Goal: Task Accomplishment & Management: Manage account settings

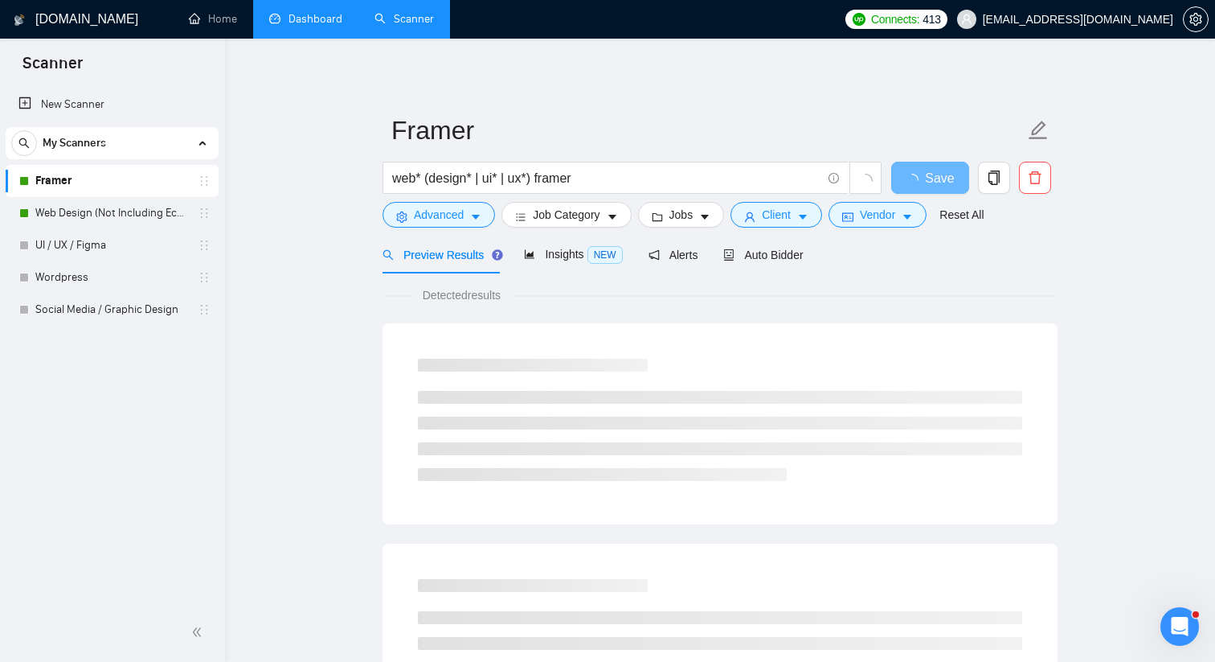
click at [307, 25] on link "Dashboard" at bounding box center [305, 19] width 73 height 14
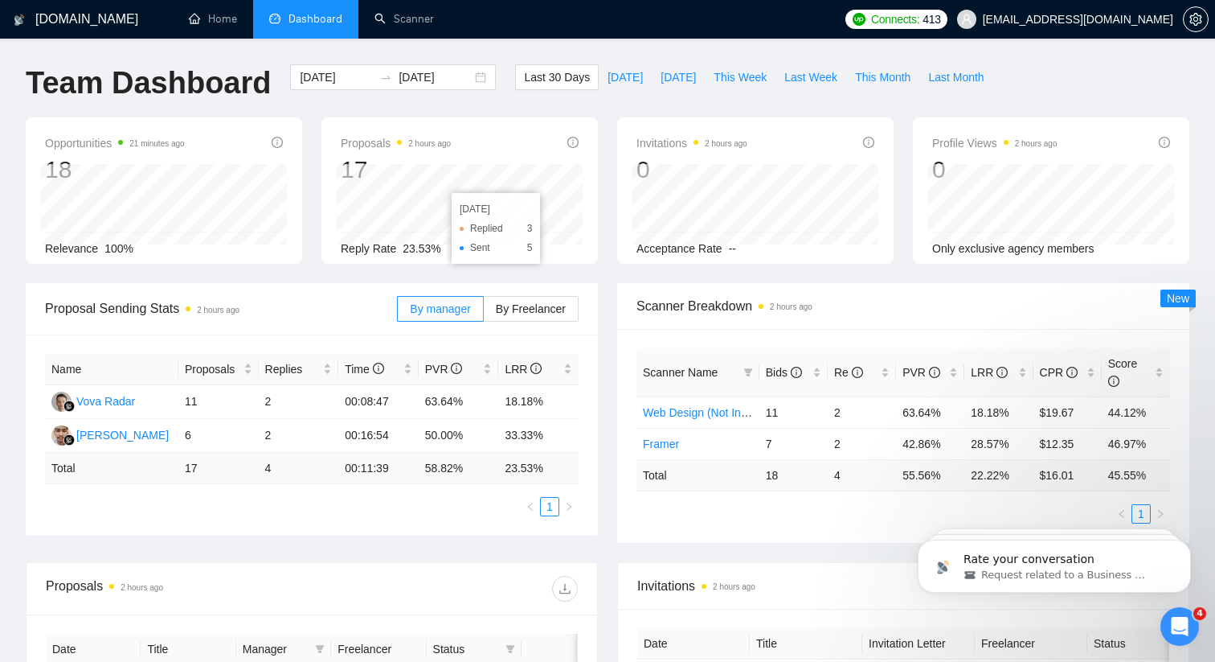
scroll to position [119, 0]
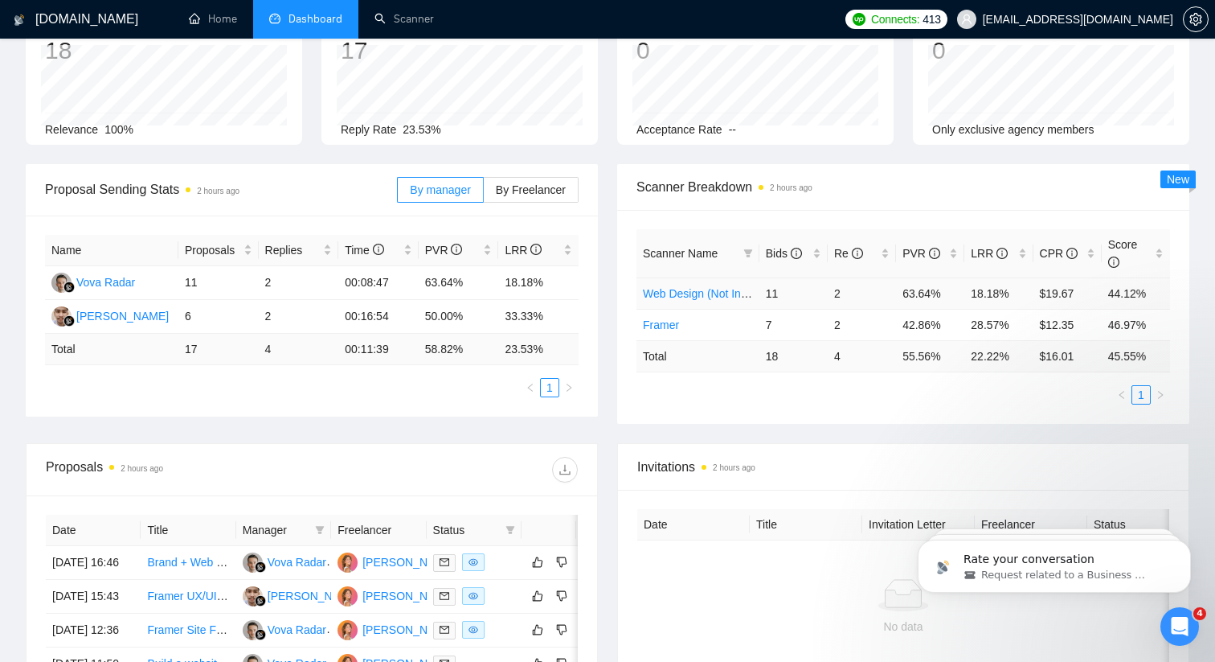
click at [675, 293] on link "Web Design (Not Including Ecommerce / Shopify)" at bounding box center [767, 293] width 248 height 13
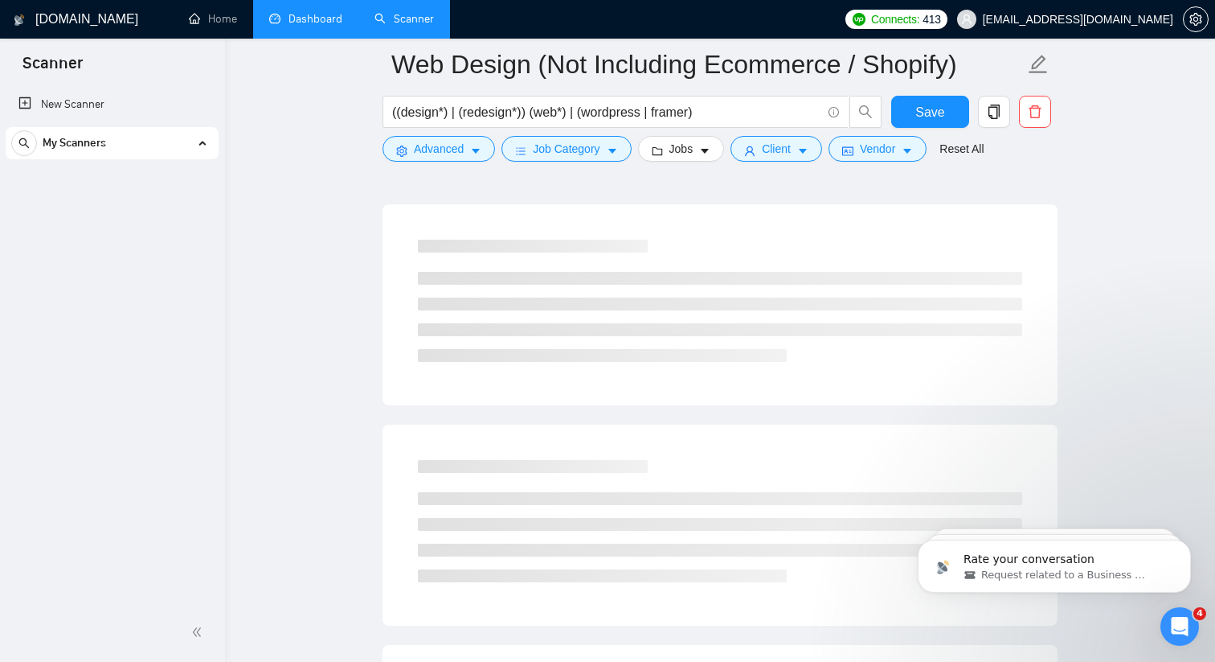
scroll to position [344, 0]
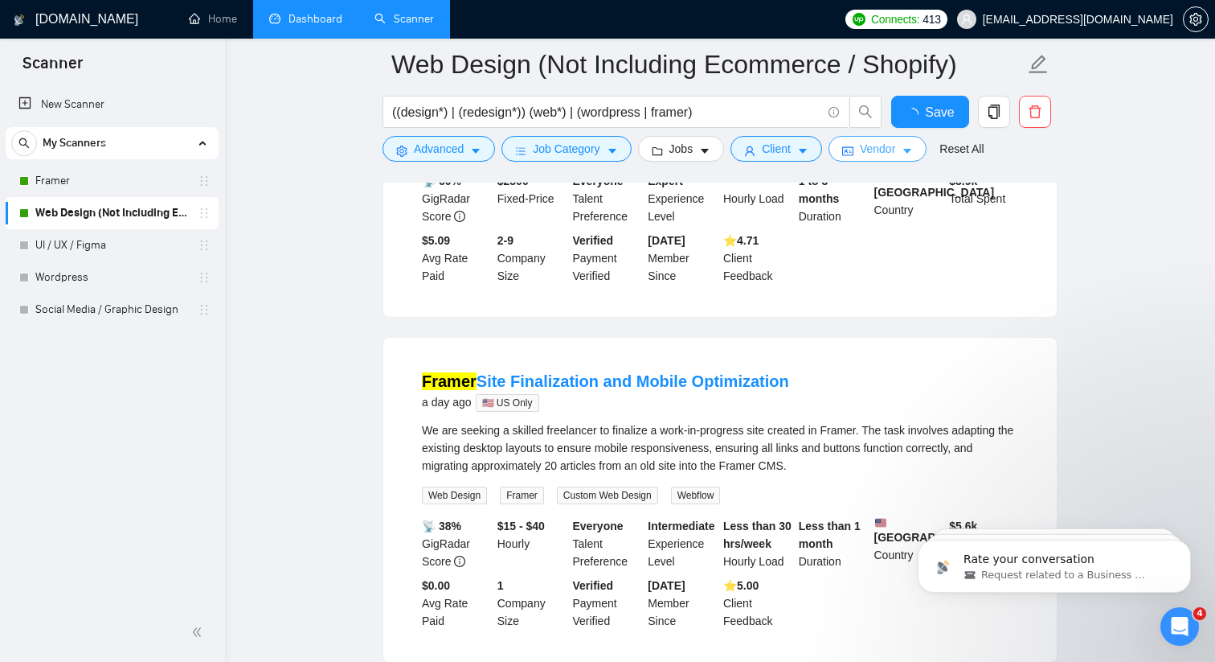
click at [912, 154] on icon "caret-down" at bounding box center [907, 150] width 11 height 11
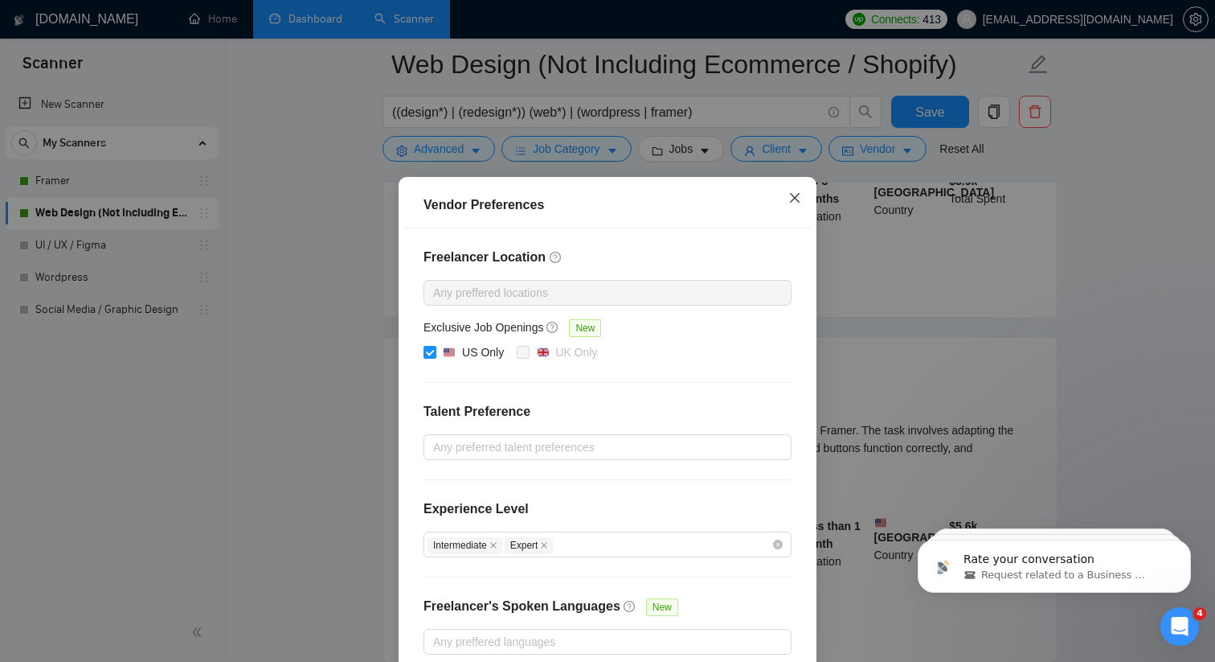
click at [792, 191] on icon "close" at bounding box center [795, 197] width 13 height 13
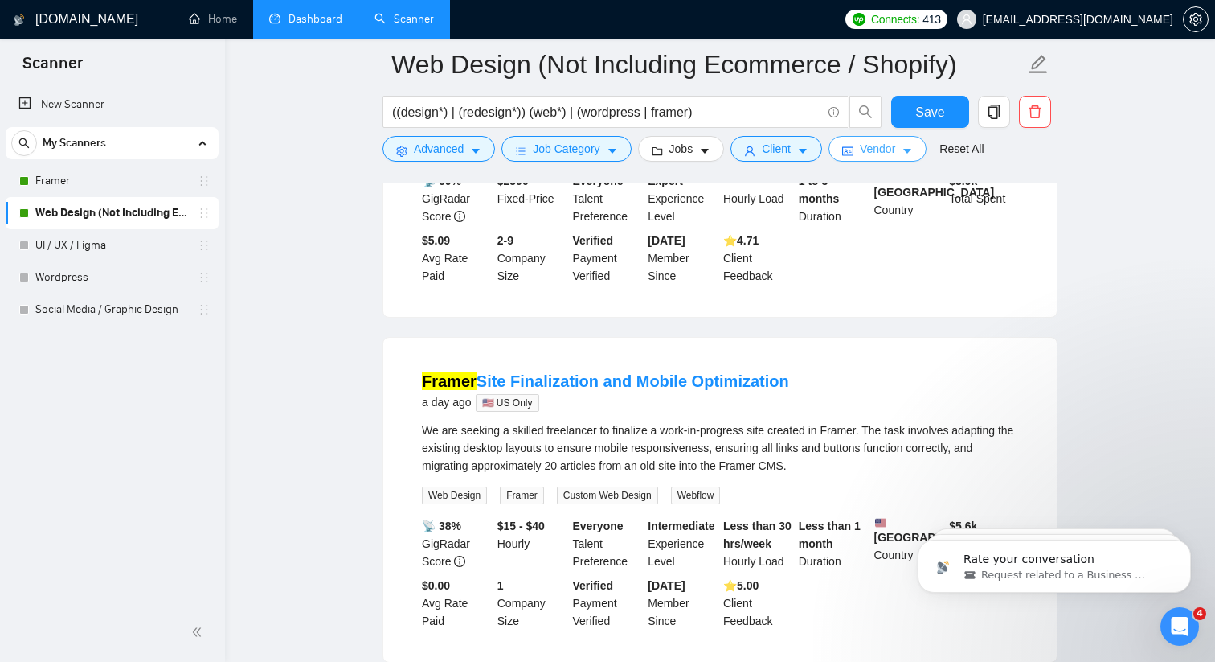
scroll to position [0, 0]
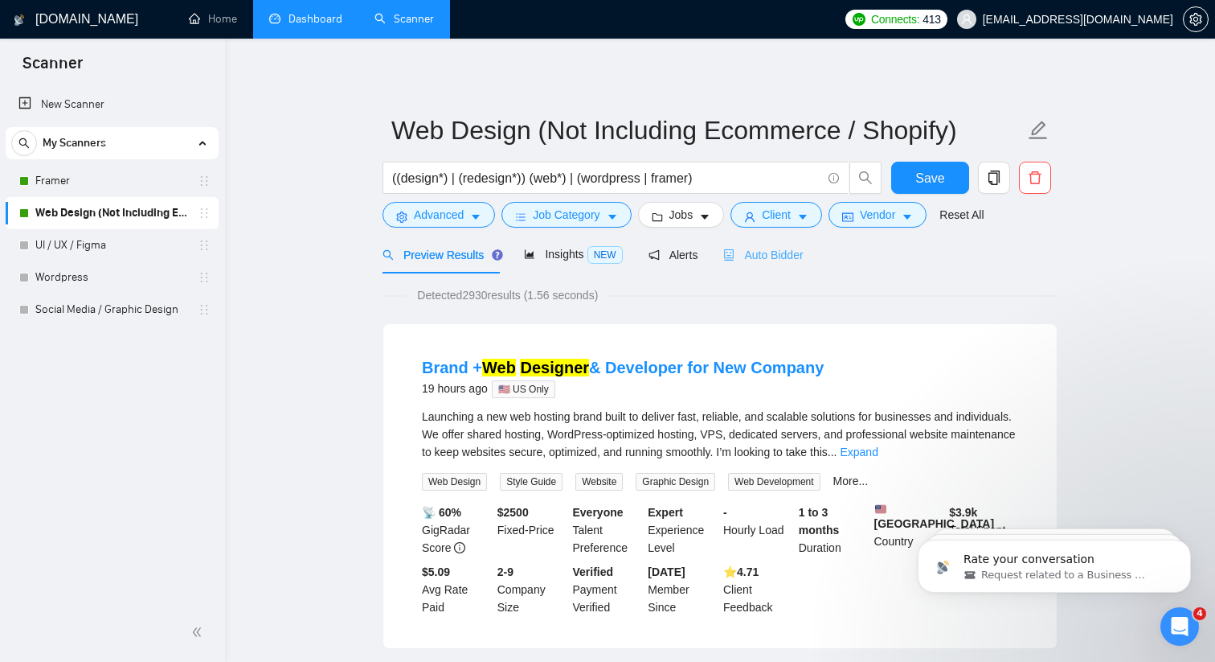
click at [777, 264] on div "Auto Bidder" at bounding box center [763, 255] width 80 height 38
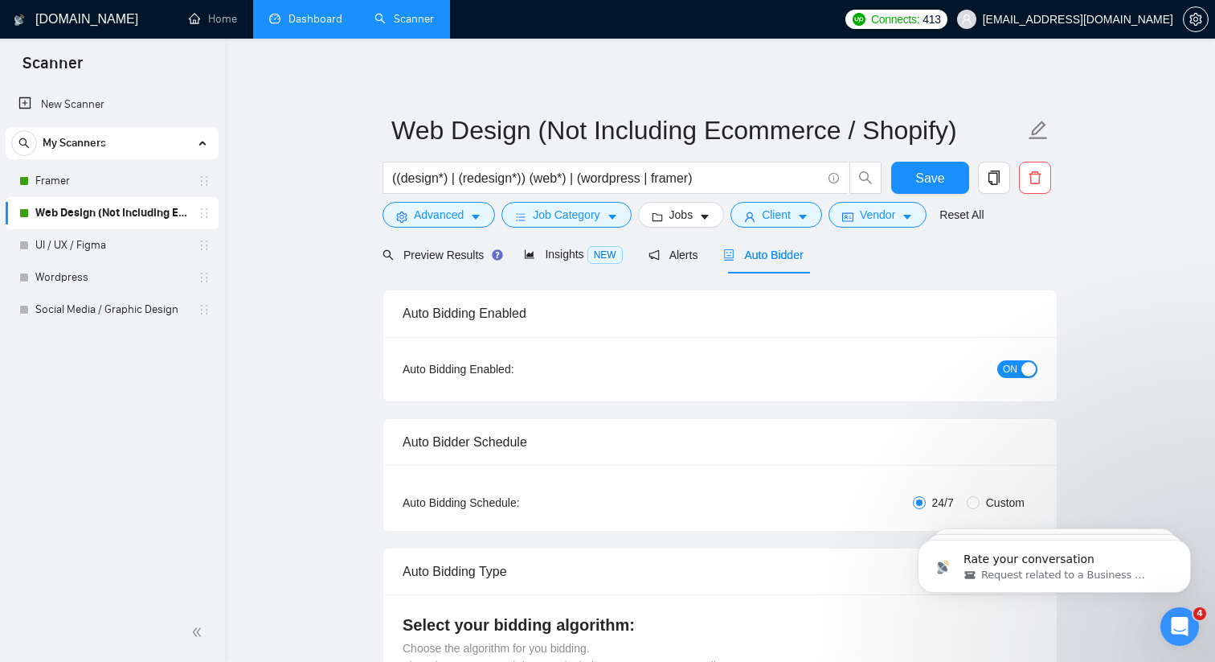
checkbox input "true"
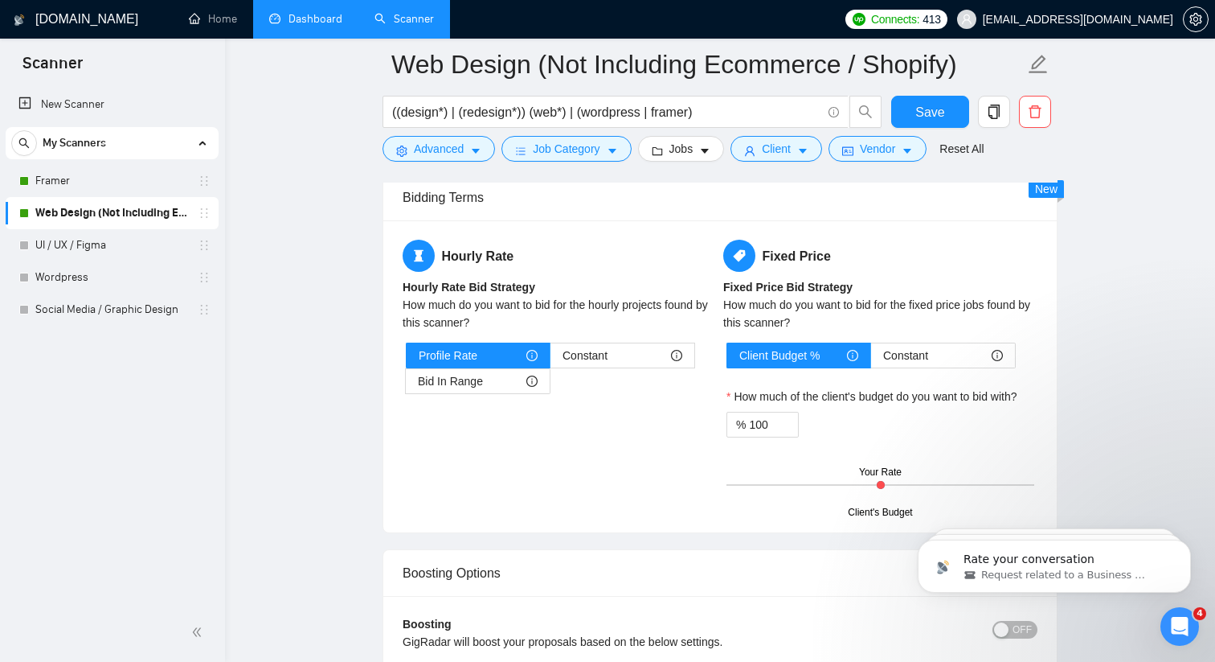
scroll to position [2568, 0]
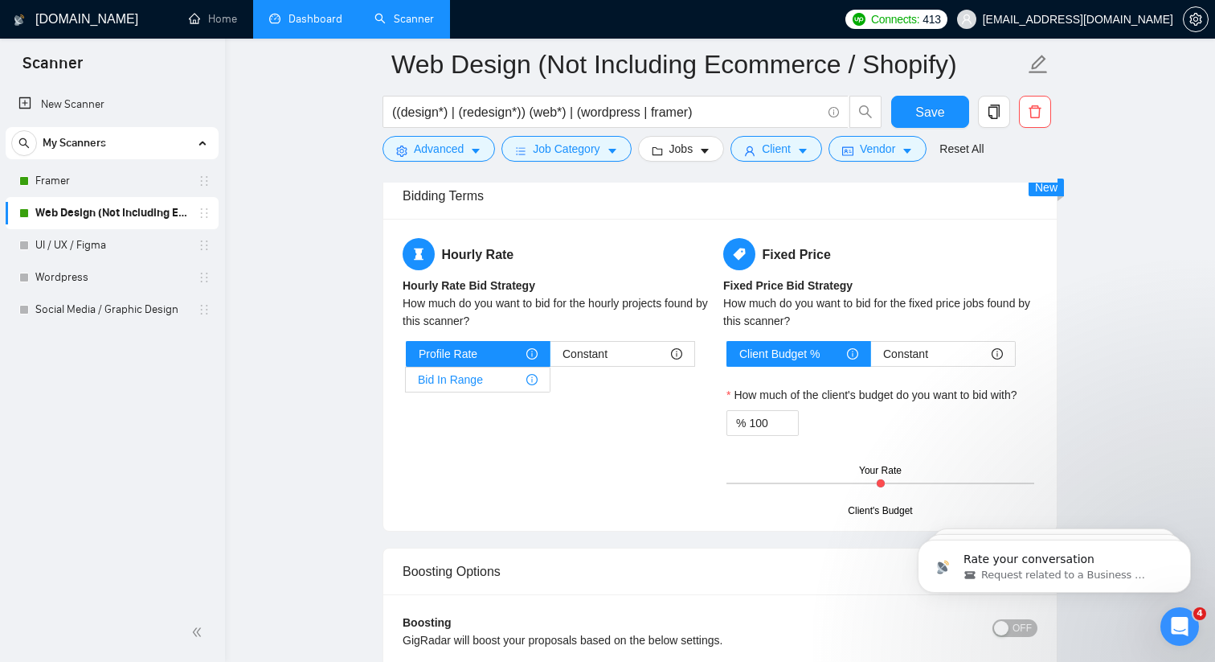
click at [474, 378] on span "Bid In Range" at bounding box center [450, 379] width 65 height 24
click at [406, 383] on input "Bid In Range" at bounding box center [406, 383] width 0 height 0
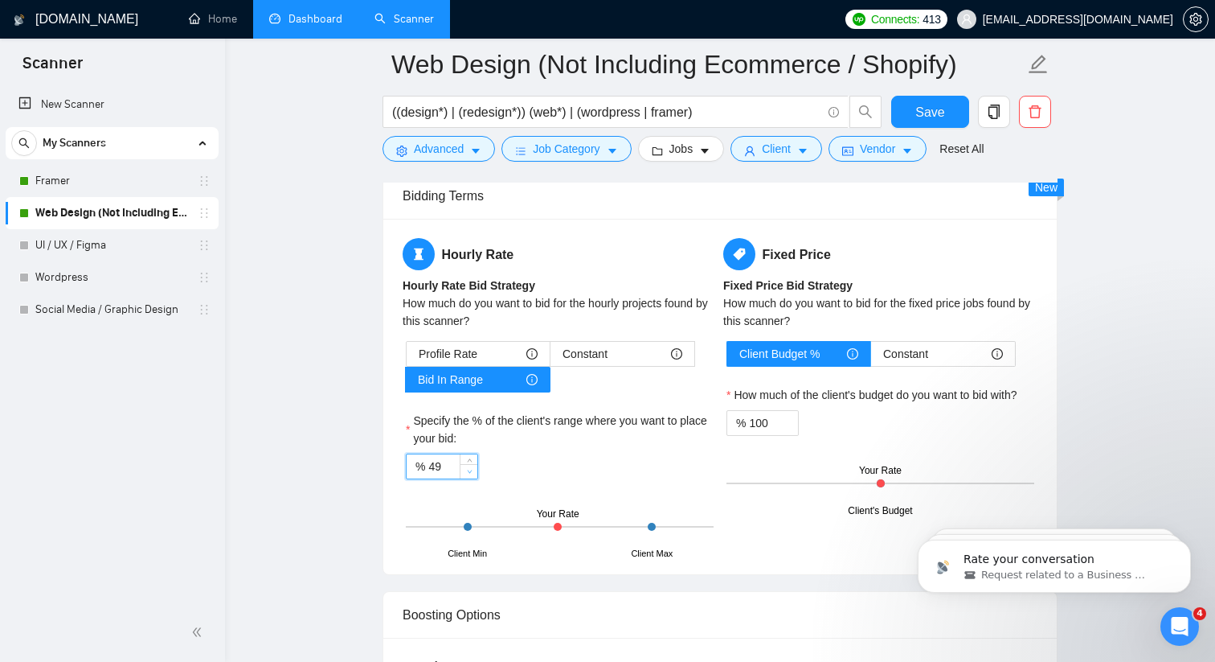
click at [463, 469] on span "Decrease Value" at bounding box center [469, 471] width 18 height 14
click at [463, 459] on span "Increase Value" at bounding box center [469, 461] width 18 height 14
click at [473, 460] on span "up" at bounding box center [470, 462] width 10 height 10
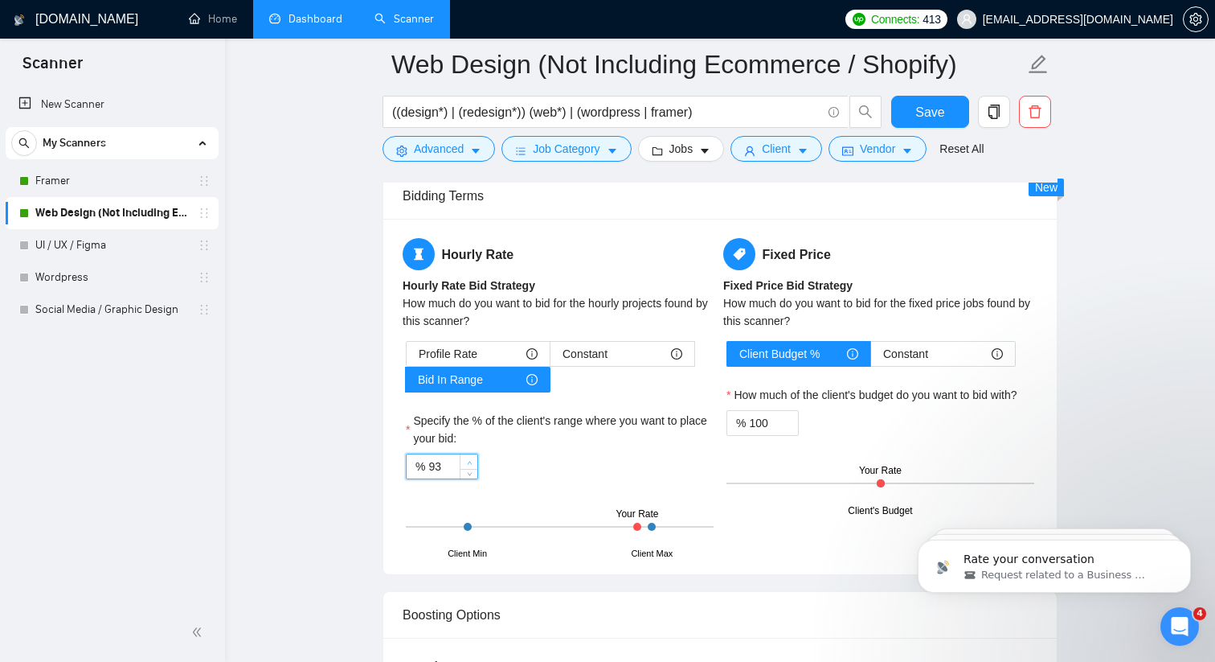
click at [473, 460] on span "up" at bounding box center [470, 462] width 10 height 10
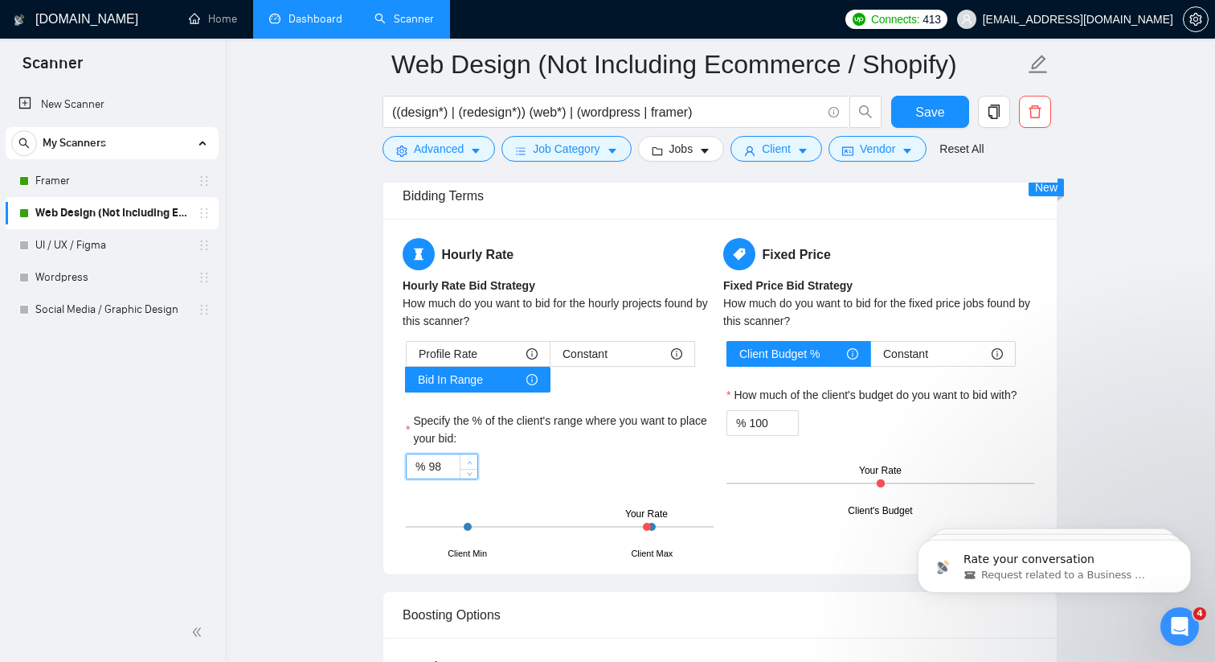
click at [473, 460] on span "up" at bounding box center [470, 462] width 10 height 10
type input "100"
click at [473, 460] on span "up" at bounding box center [470, 462] width 10 height 10
click at [936, 121] on span "Save" at bounding box center [930, 112] width 29 height 20
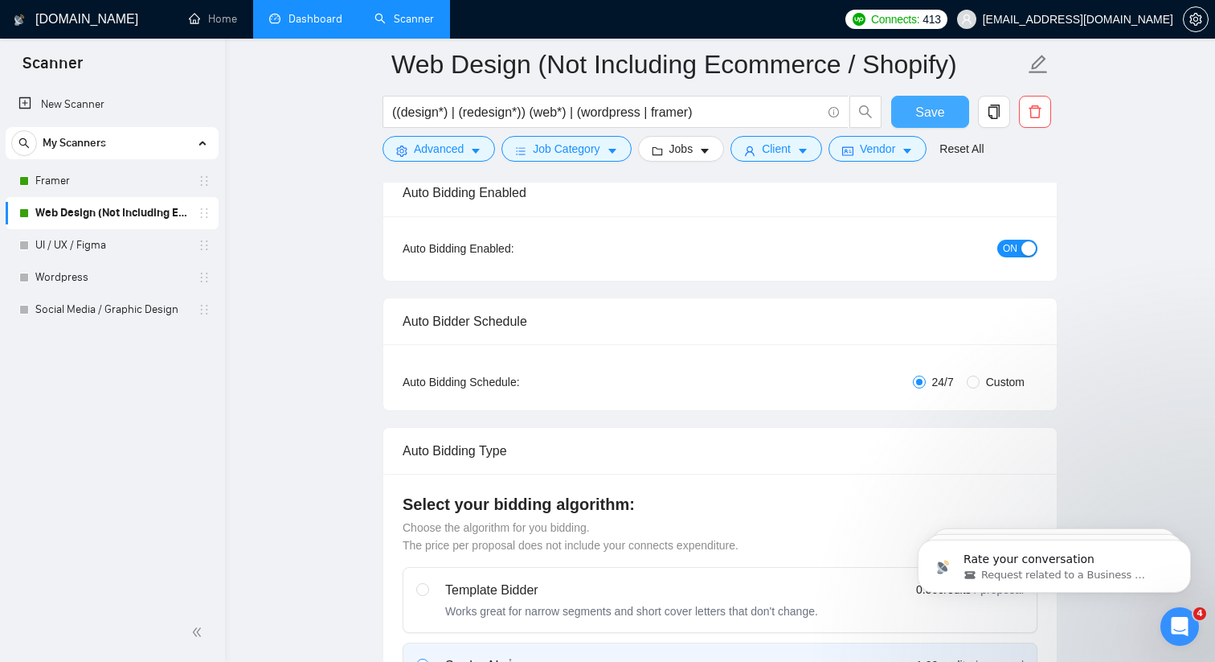
scroll to position [0, 0]
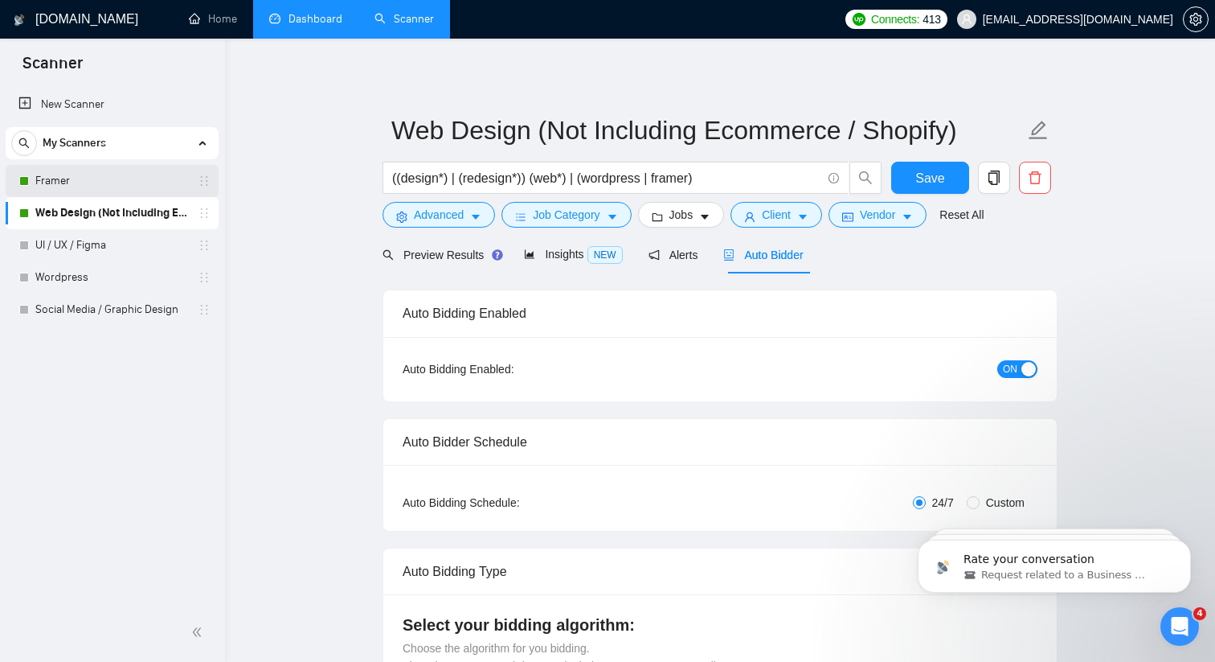
click at [82, 179] on link "Framer" at bounding box center [111, 181] width 153 height 32
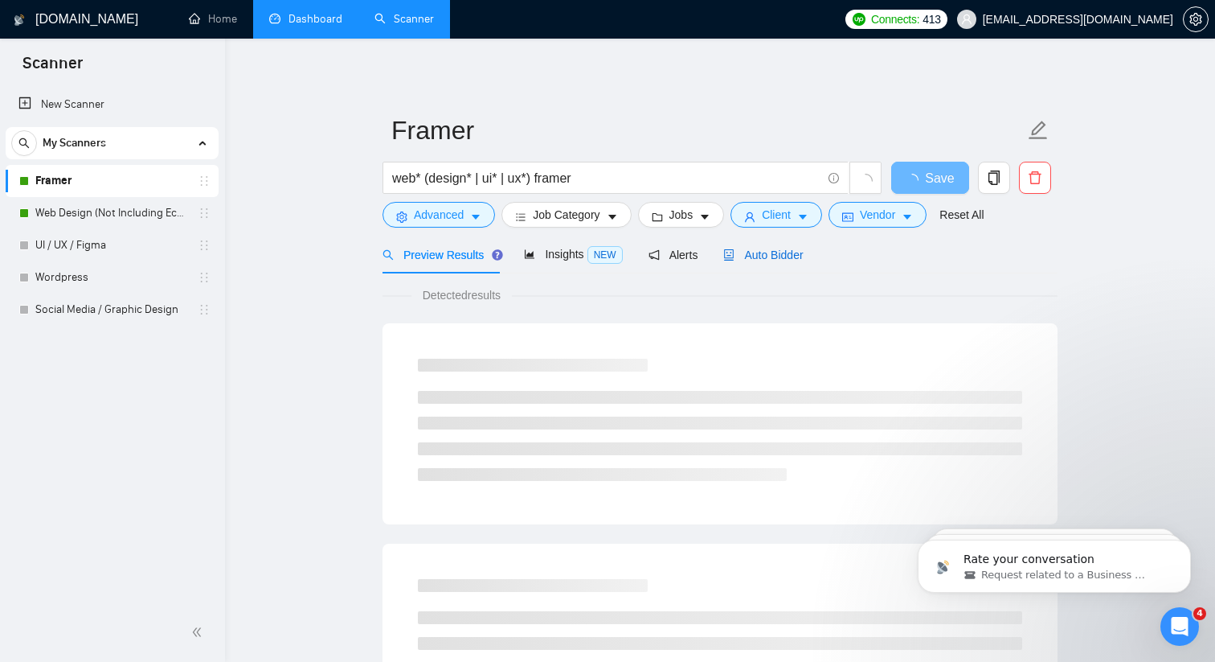
click at [790, 257] on span "Auto Bidder" at bounding box center [763, 254] width 80 height 13
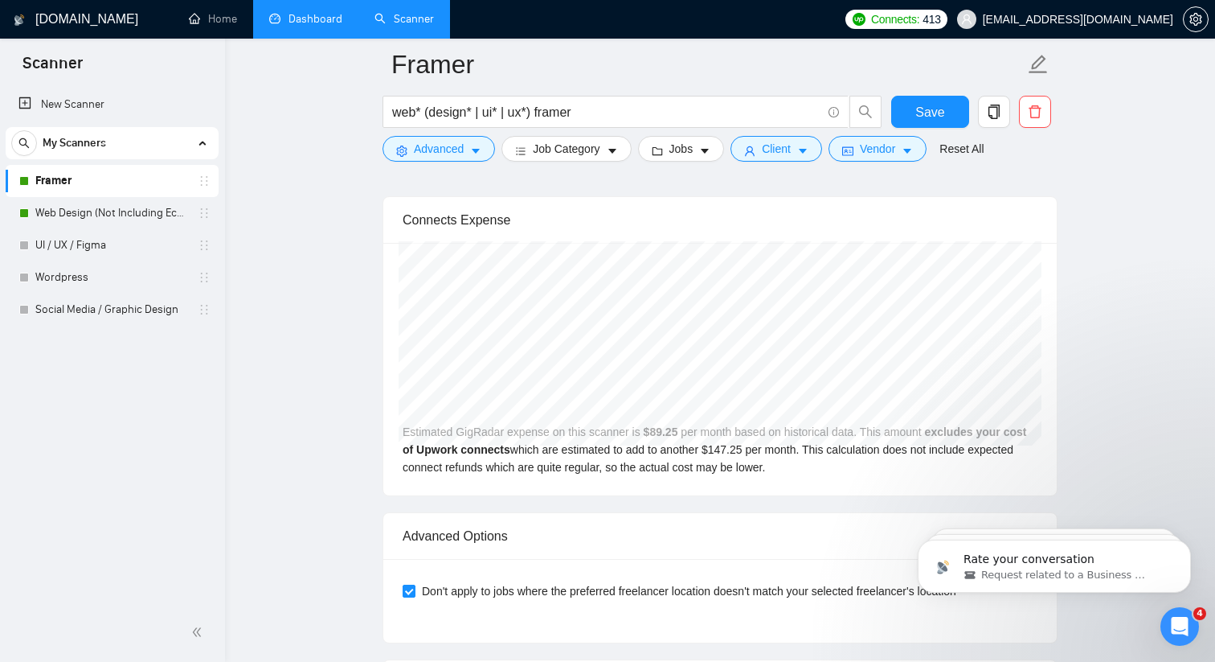
scroll to position [3649, 0]
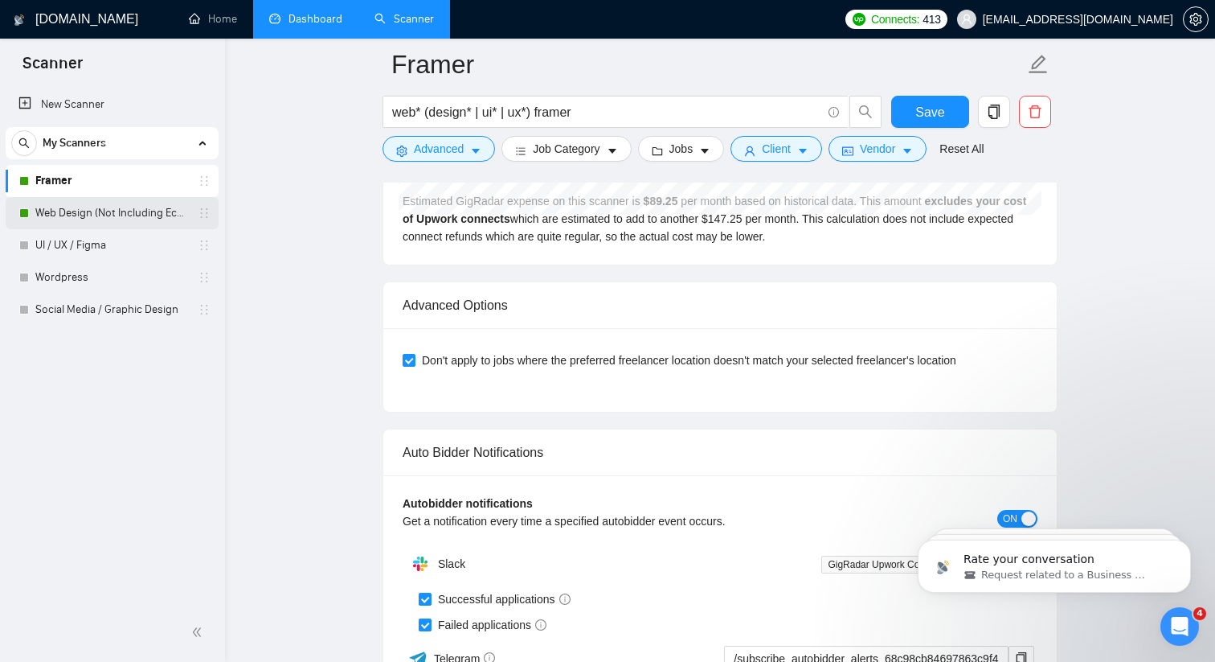
click at [132, 213] on link "Web Design (Not Including Ecommerce / Shopify)" at bounding box center [111, 213] width 153 height 32
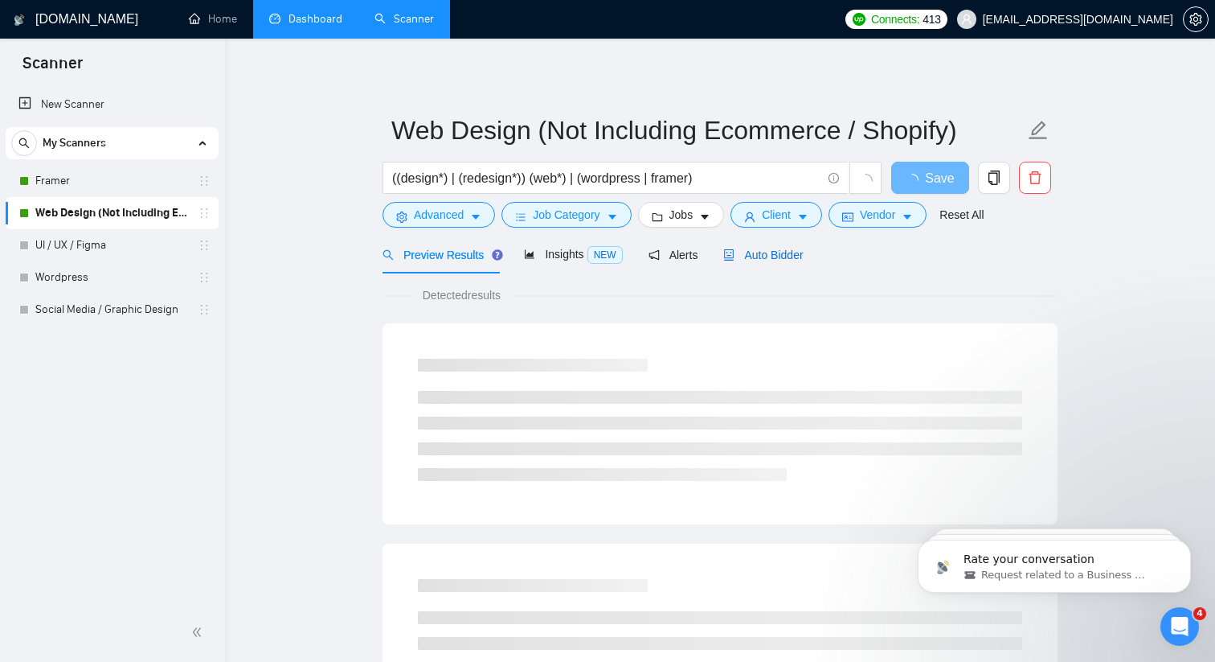
click at [768, 261] on div "Auto Bidder" at bounding box center [763, 255] width 80 height 18
